Goal: Information Seeking & Learning: Understand process/instructions

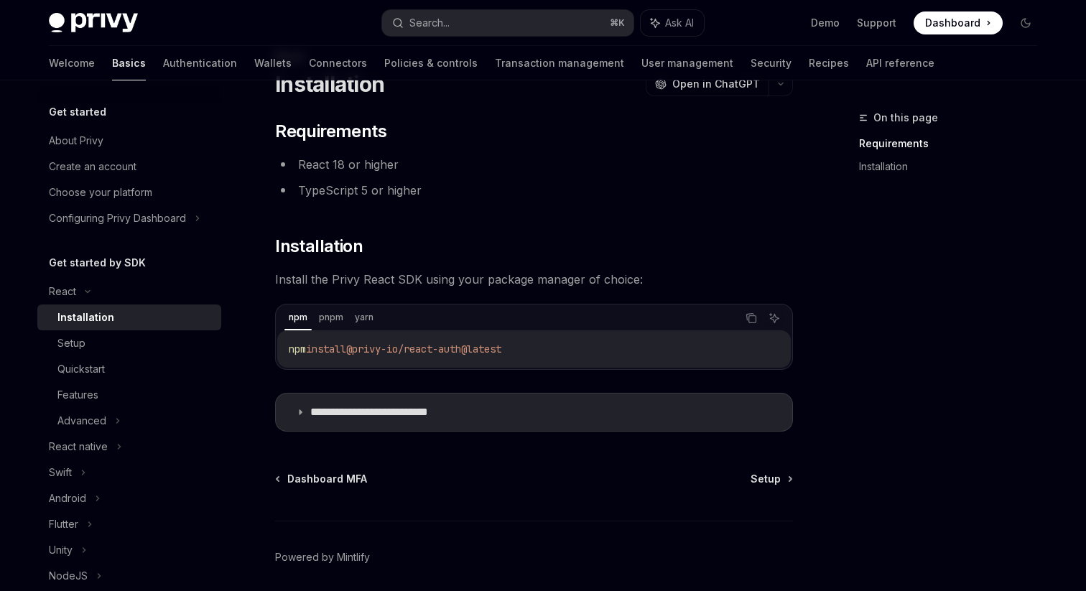
scroll to position [115, 0]
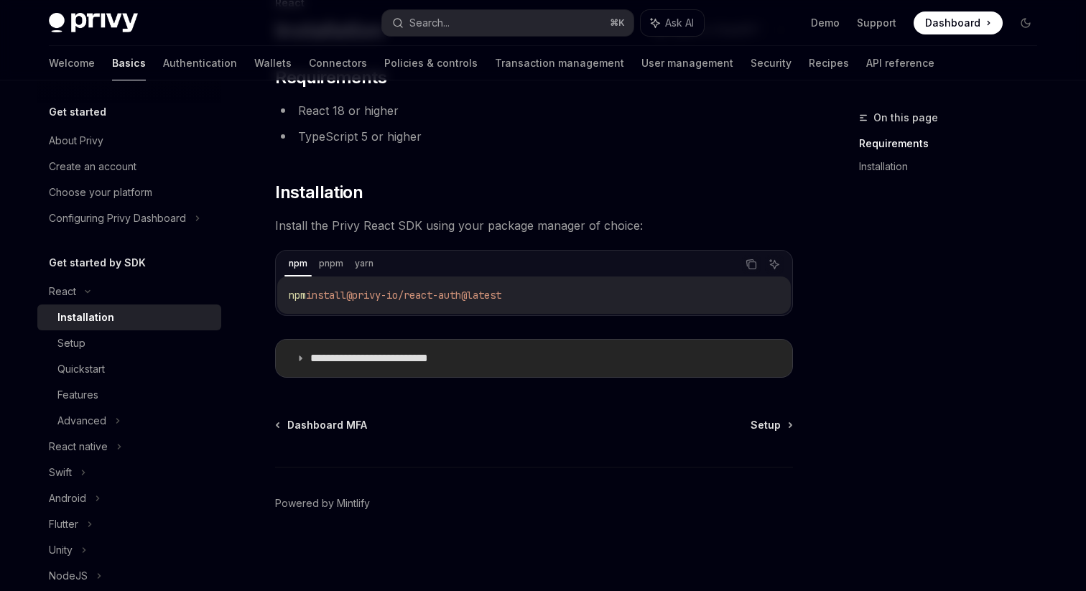
click at [365, 363] on p "**********" at bounding box center [391, 358] width 162 height 14
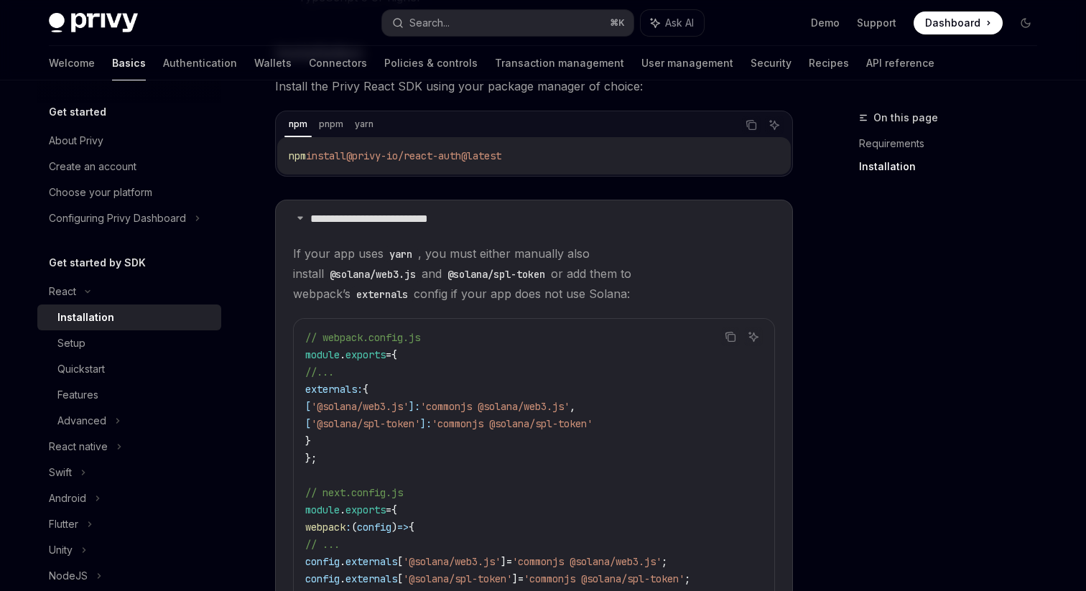
scroll to position [242, 0]
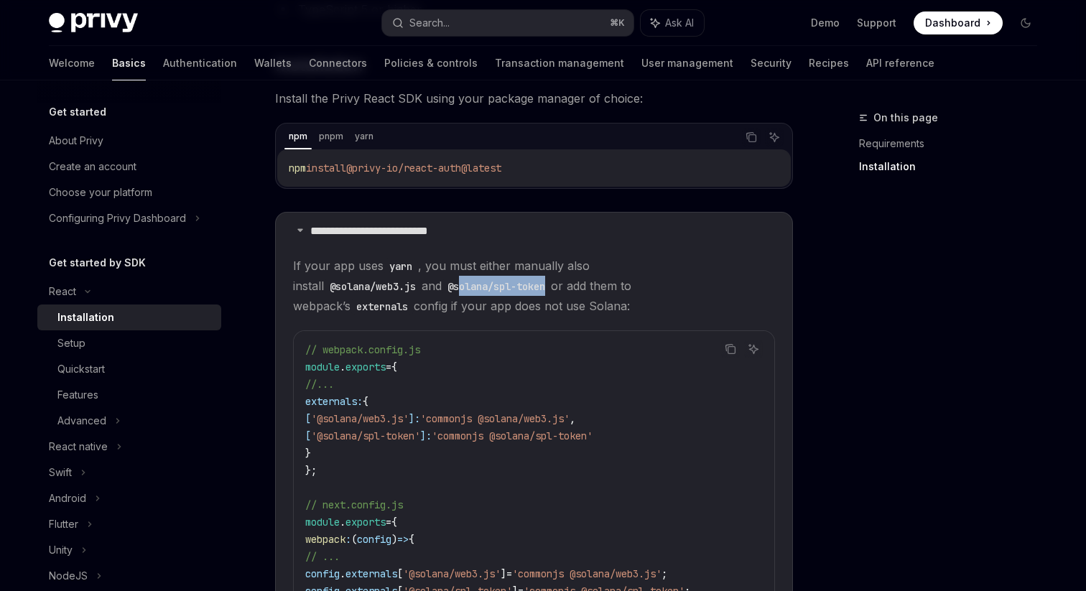
drag, startPoint x: 399, startPoint y: 287, endPoint x: 312, endPoint y: 287, distance: 86.2
click at [442, 287] on code "@solana/spl-token" at bounding box center [496, 287] width 109 height 16
click at [442, 290] on code "@solana/spl-token" at bounding box center [496, 287] width 109 height 16
drag, startPoint x: 401, startPoint y: 290, endPoint x: 300, endPoint y: 290, distance: 101.3
click at [442, 290] on code "@solana/spl-token" at bounding box center [496, 287] width 109 height 16
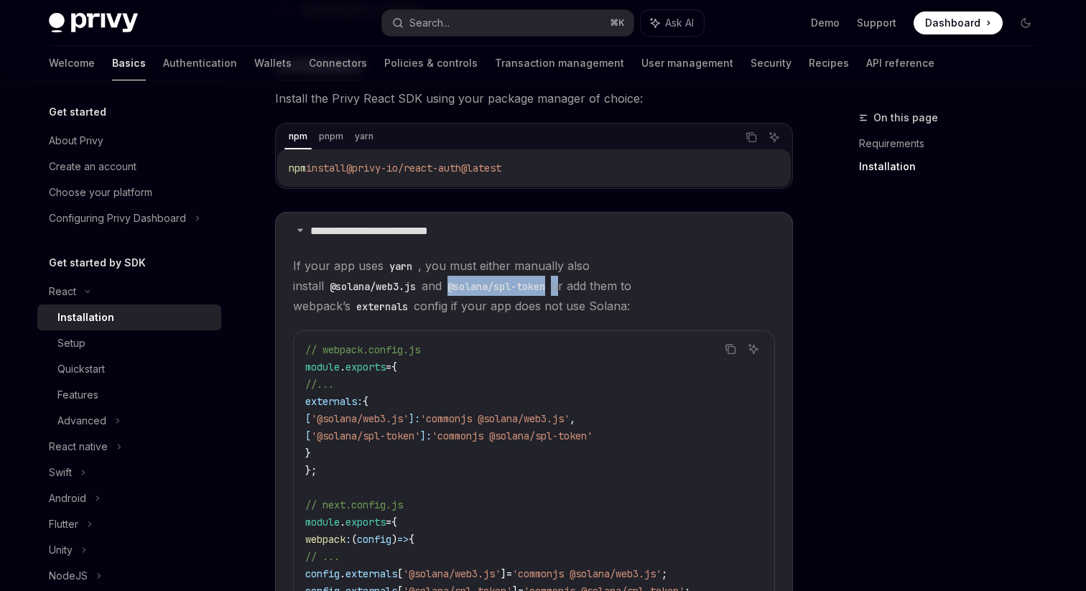
copy span "@solana/spl-token"
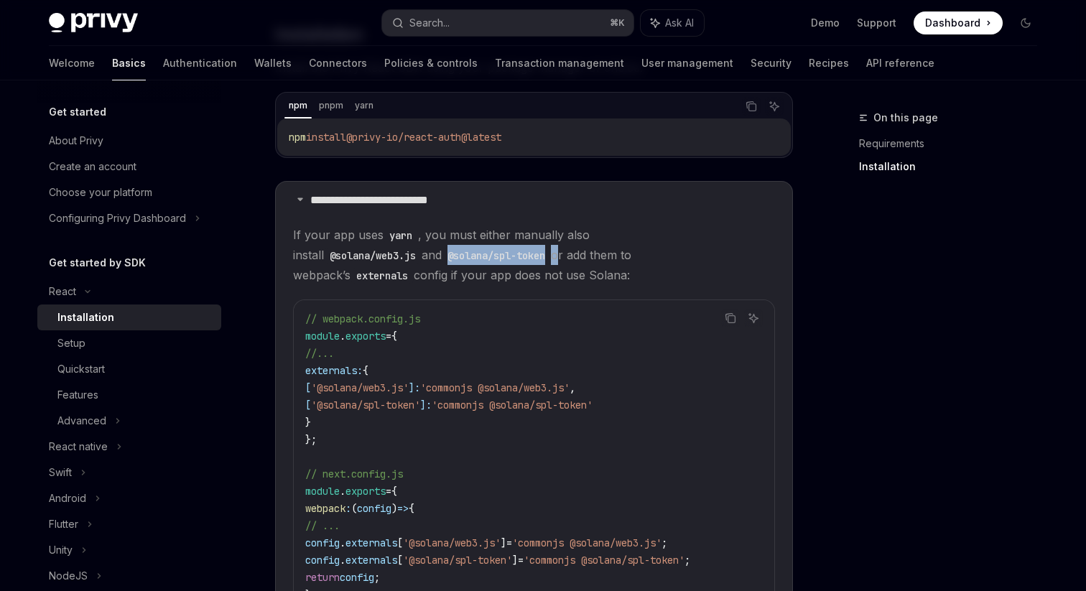
scroll to position [286, 0]
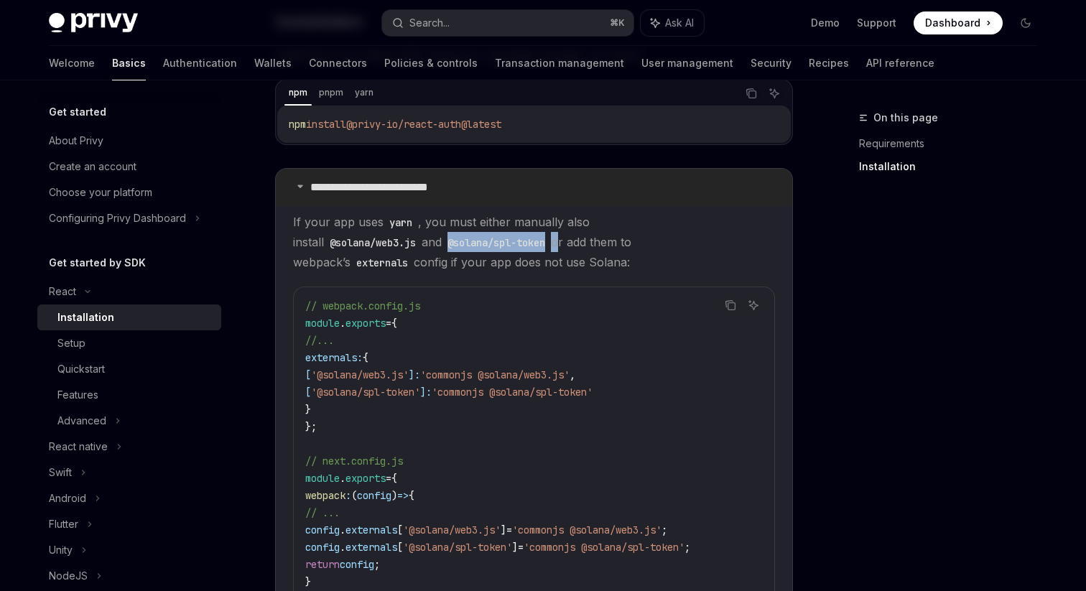
click at [359, 188] on p "**********" at bounding box center [391, 187] width 162 height 14
